Goal: Navigation & Orientation: Understand site structure

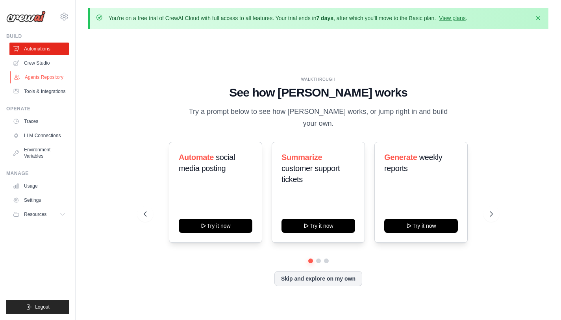
click at [45, 79] on link "Agents Repository" at bounding box center [39, 77] width 59 height 13
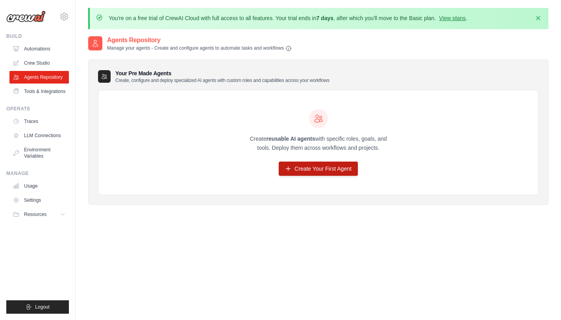
click at [302, 165] on link "Create Your First Agent" at bounding box center [318, 169] width 79 height 14
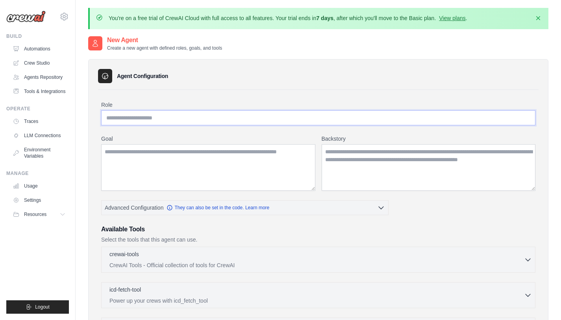
click at [168, 123] on input "Role" at bounding box center [318, 117] width 435 height 15
click at [183, 167] on textarea "Goal" at bounding box center [208, 167] width 214 height 46
click at [40, 136] on link "LLM Connections" at bounding box center [39, 135] width 59 height 13
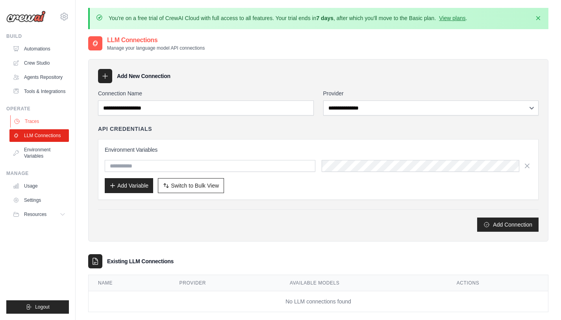
click at [40, 115] on link "Traces" at bounding box center [39, 121] width 59 height 13
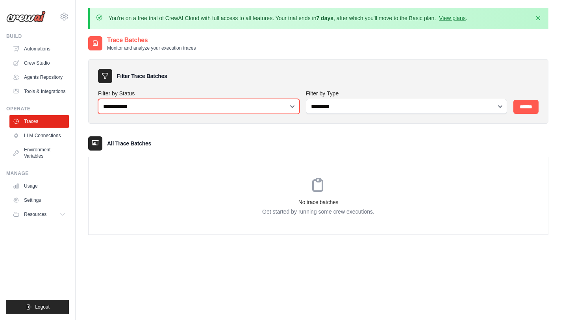
click at [296, 104] on select "**********" at bounding box center [199, 106] width 202 height 15
click at [98, 99] on select "**********" at bounding box center [199, 106] width 202 height 15
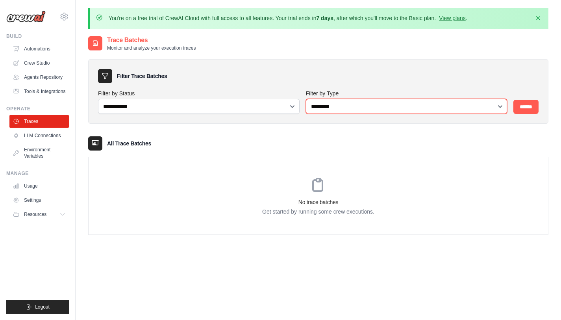
click at [346, 107] on select "**********" at bounding box center [407, 106] width 202 height 15
click at [306, 99] on select "**********" at bounding box center [407, 106] width 202 height 15
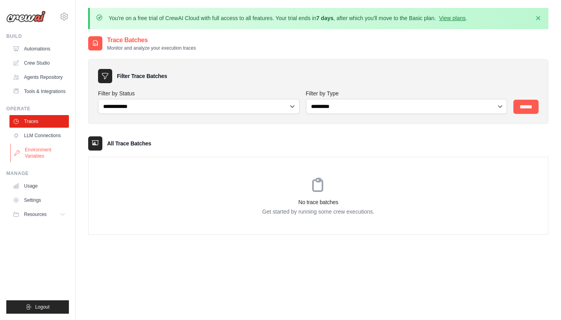
click at [31, 151] on link "Environment Variables" at bounding box center [39, 152] width 59 height 19
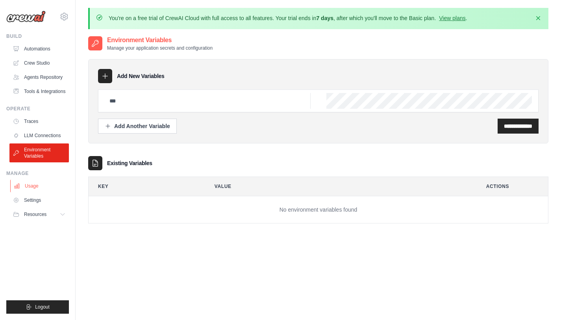
click at [40, 187] on link "Usage" at bounding box center [39, 186] width 59 height 13
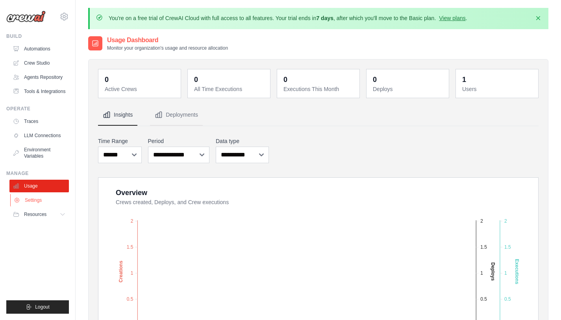
click at [48, 198] on link "Settings" at bounding box center [39, 200] width 59 height 13
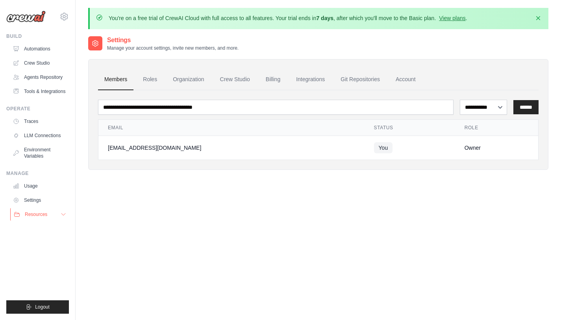
click at [36, 215] on span "Resources" at bounding box center [36, 214] width 22 height 6
click at [38, 51] on link "Automations" at bounding box center [39, 49] width 59 height 13
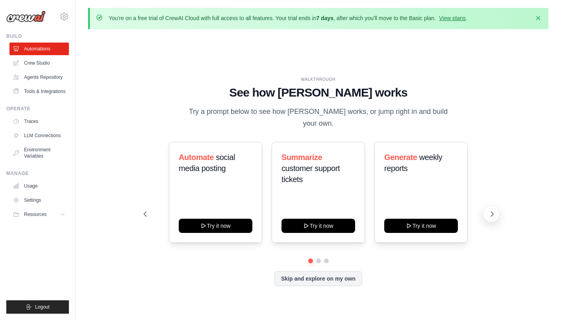
click at [491, 210] on icon at bounding box center [493, 214] width 8 height 8
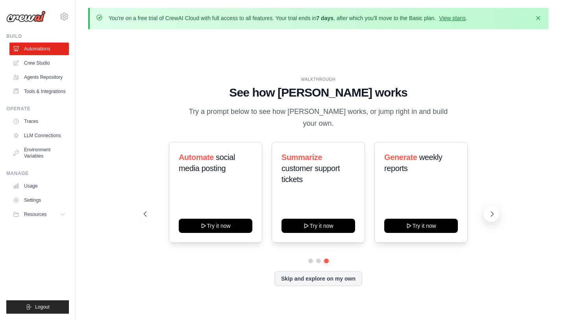
click at [491, 210] on icon at bounding box center [493, 214] width 8 height 8
click at [34, 65] on link "Crew Studio" at bounding box center [39, 63] width 59 height 13
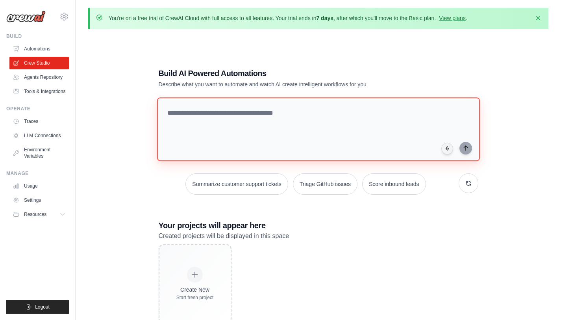
click at [247, 127] on textarea at bounding box center [318, 129] width 323 height 64
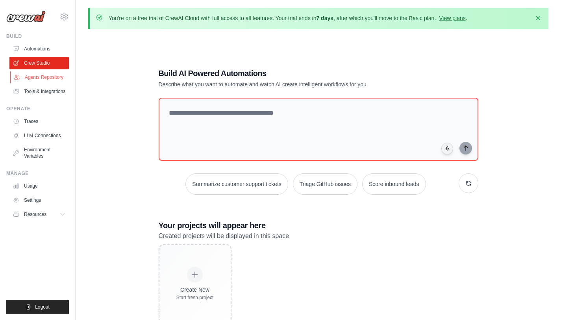
click at [48, 77] on link "Agents Repository" at bounding box center [39, 77] width 59 height 13
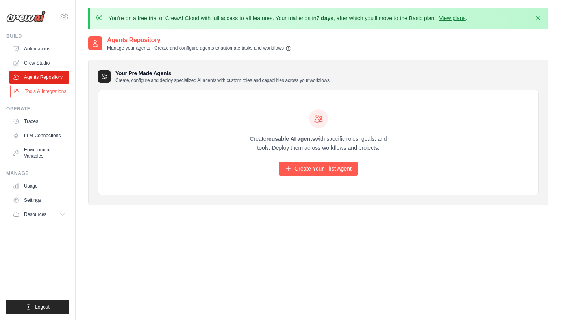
click at [37, 97] on link "Tools & Integrations" at bounding box center [39, 91] width 59 height 13
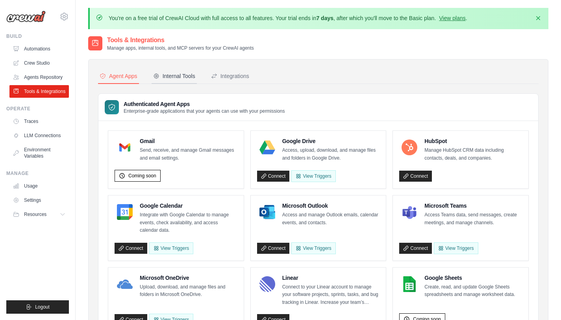
click at [180, 80] on button "Internal Tools" at bounding box center [174, 76] width 45 height 15
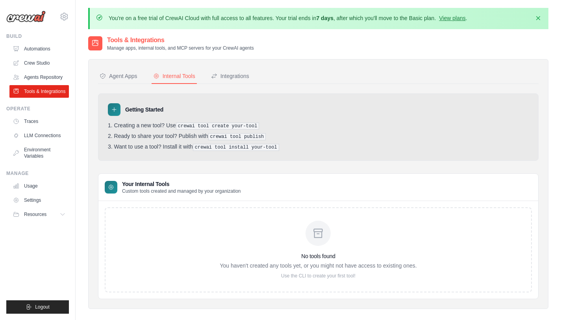
click at [319, 241] on div at bounding box center [318, 233] width 25 height 25
click at [236, 79] on div "Integrations" at bounding box center [230, 76] width 38 height 8
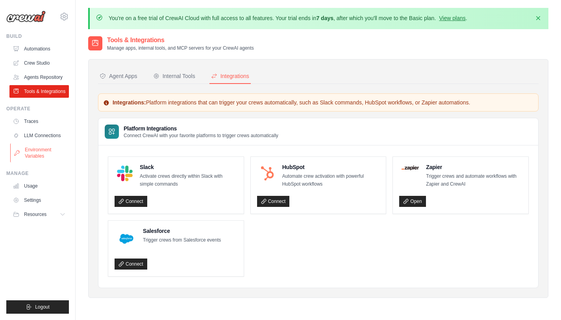
click at [38, 151] on link "Environment Variables" at bounding box center [39, 152] width 59 height 19
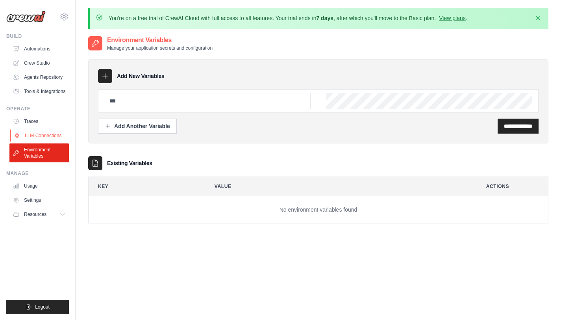
click at [46, 137] on link "LLM Connections" at bounding box center [39, 135] width 59 height 13
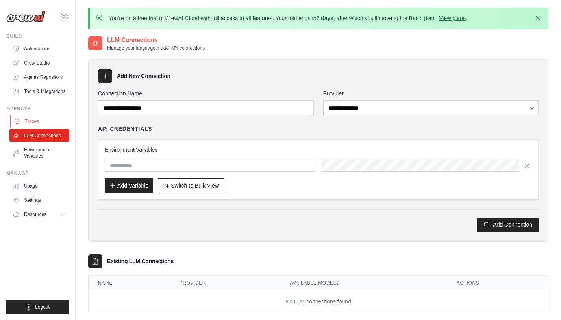
click at [32, 122] on link "Traces" at bounding box center [39, 121] width 59 height 13
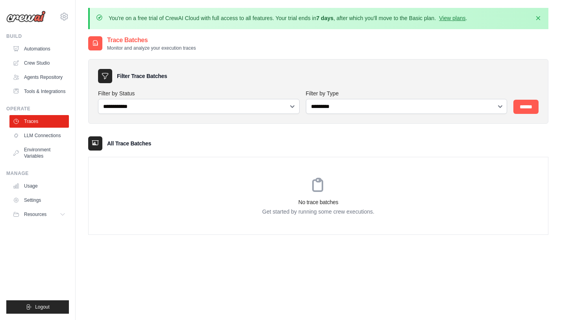
scroll to position [43, 0]
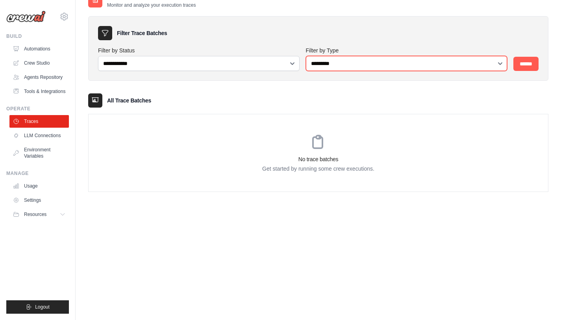
click at [499, 66] on select "**********" at bounding box center [407, 63] width 202 height 15
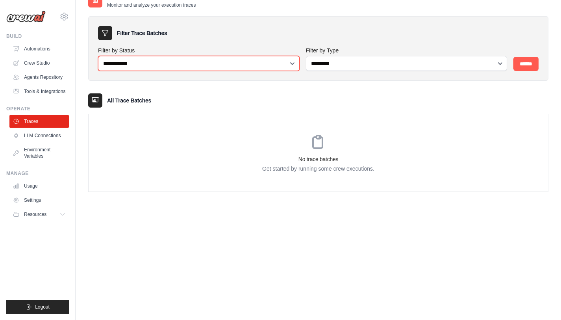
click at [293, 58] on select "**********" at bounding box center [199, 63] width 202 height 15
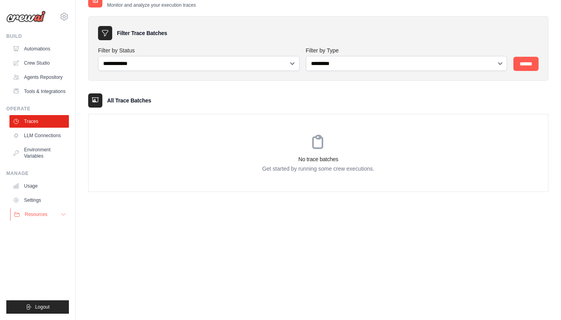
click at [51, 218] on button "Resources" at bounding box center [39, 214] width 59 height 13
click at [46, 240] on link "GitHub" at bounding box center [42, 240] width 55 height 11
click at [38, 257] on link "Blog" at bounding box center [42, 252] width 55 height 11
click at [41, 229] on span "Documentation" at bounding box center [44, 228] width 32 height 6
click at [38, 187] on link "Usage" at bounding box center [39, 186] width 59 height 13
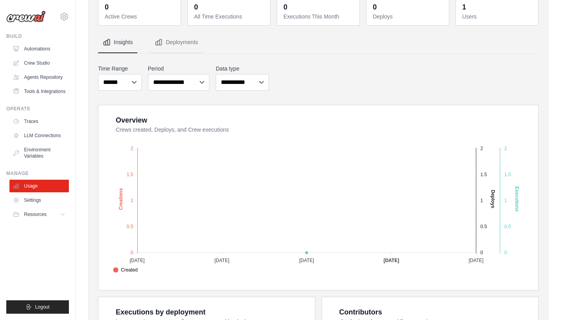
scroll to position [74, 0]
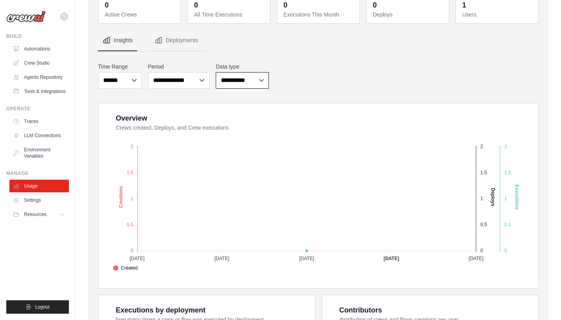
click at [257, 80] on select "**********" at bounding box center [242, 80] width 53 height 17
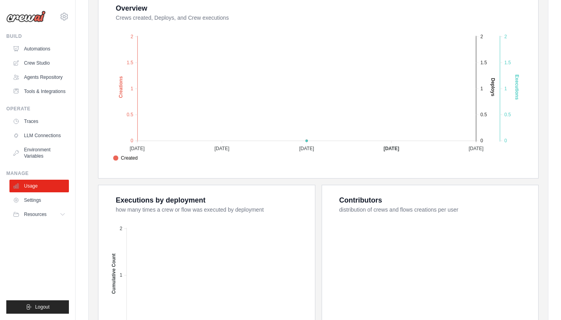
scroll to position [279, 0]
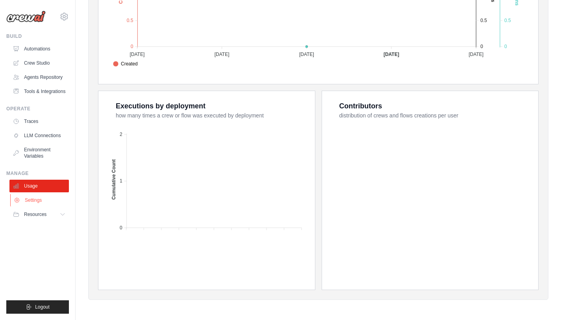
click at [39, 201] on link "Settings" at bounding box center [39, 200] width 59 height 13
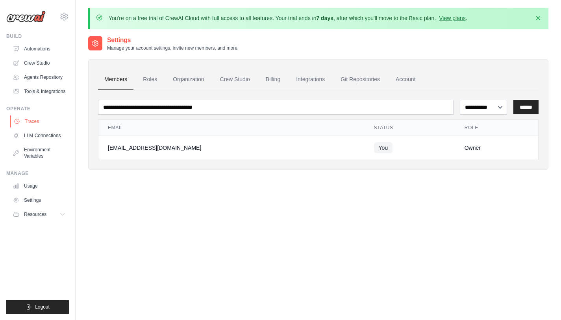
click at [38, 121] on link "Traces" at bounding box center [39, 121] width 59 height 13
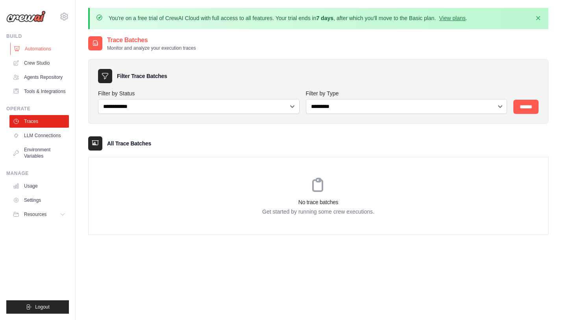
click at [48, 44] on link "Automations" at bounding box center [39, 49] width 59 height 13
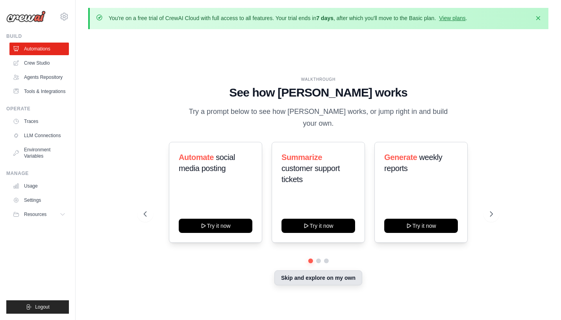
click at [342, 275] on button "Skip and explore on my own" at bounding box center [319, 277] width 88 height 15
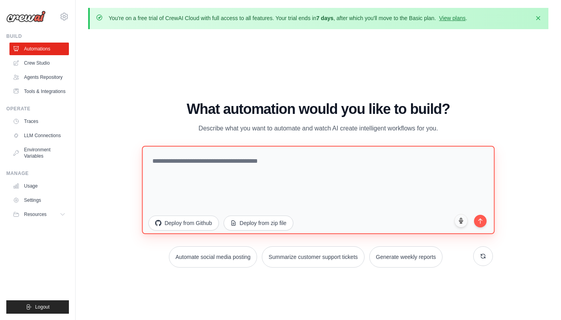
click at [260, 198] on textarea at bounding box center [318, 190] width 353 height 88
